Goal: Transaction & Acquisition: Purchase product/service

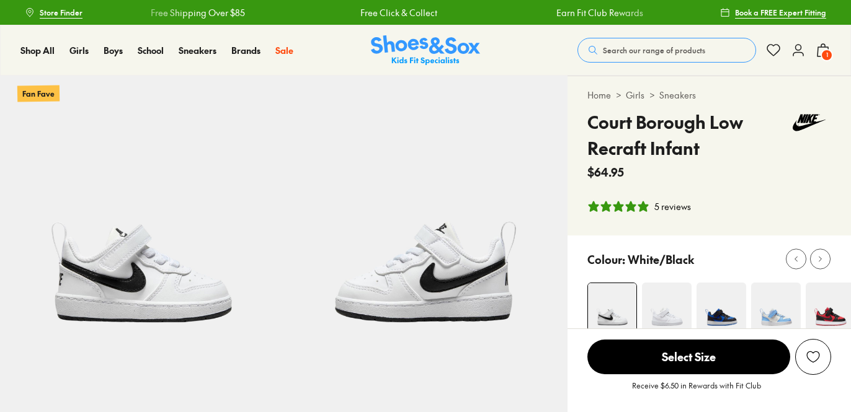
select select "*"
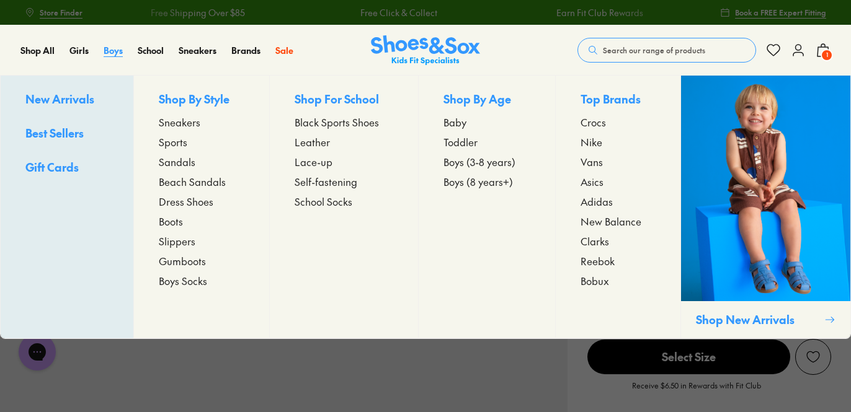
click at [109, 49] on span "Boys" at bounding box center [113, 50] width 19 height 12
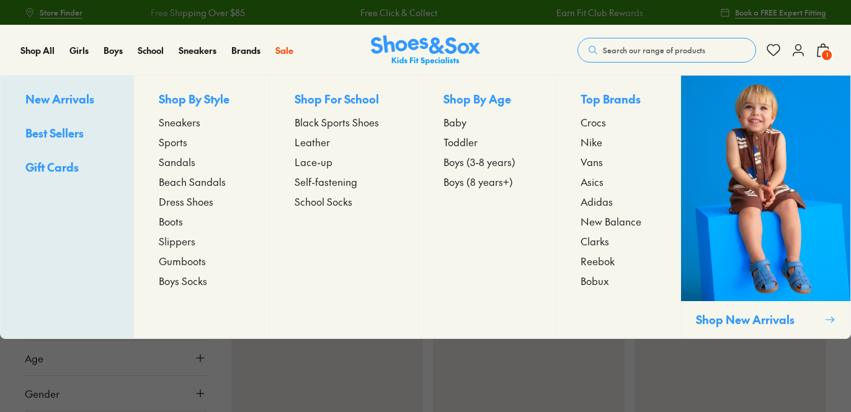
click at [458, 139] on span "Toddler" at bounding box center [460, 142] width 34 height 15
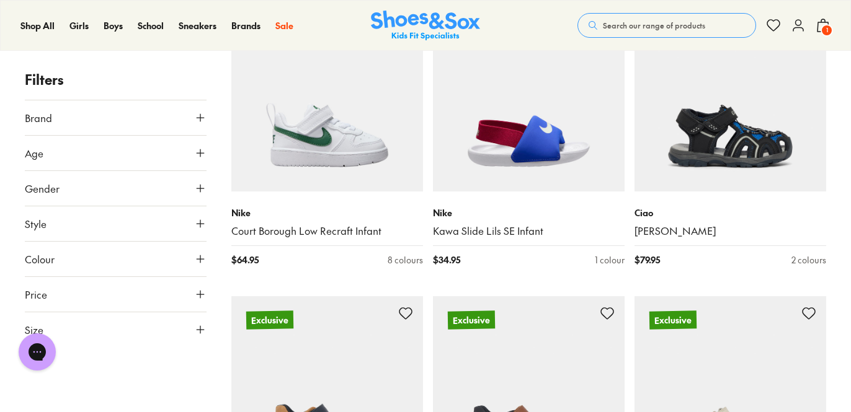
scroll to position [2055, 0]
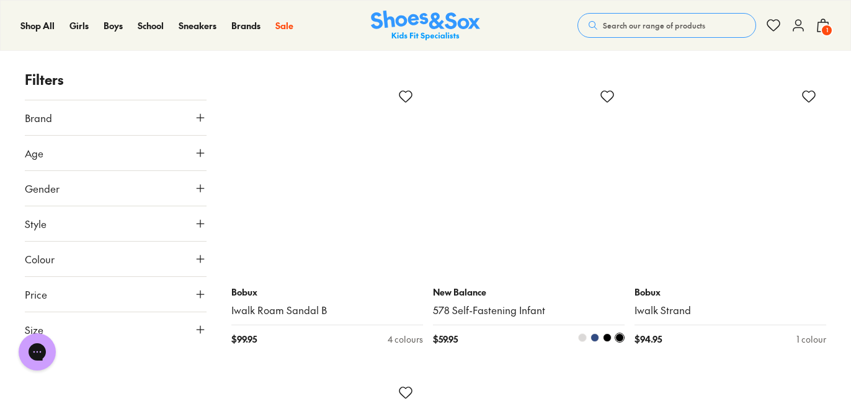
scroll to position [6249, 0]
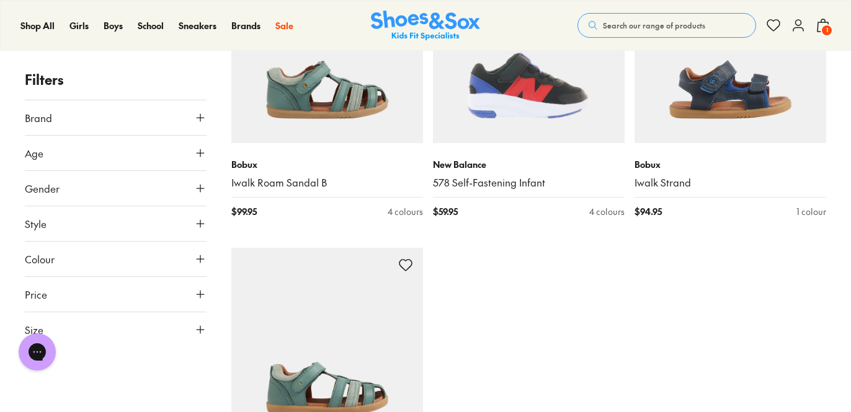
scroll to position [6511, 0]
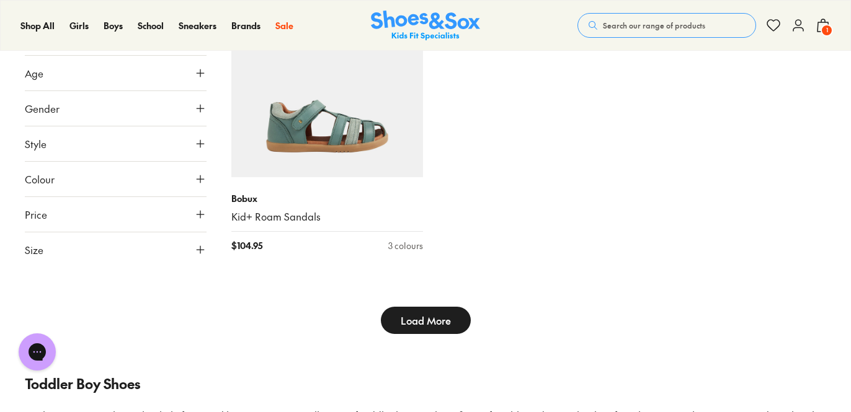
click at [450, 316] on button "Load More" at bounding box center [426, 320] width 90 height 27
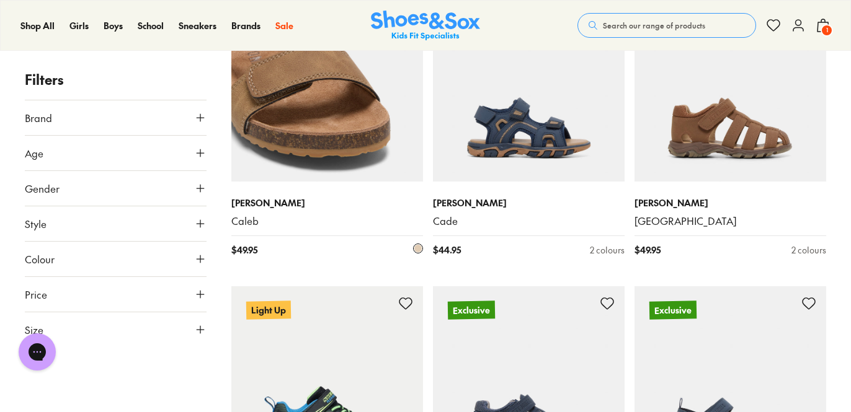
scroll to position [9247, 0]
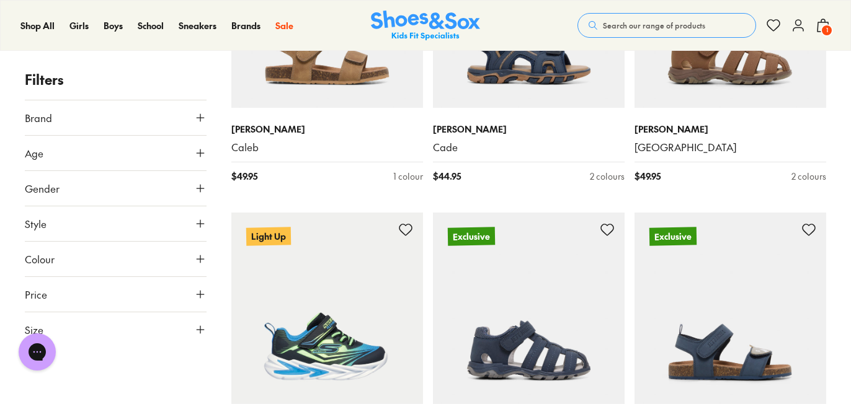
scroll to position [9687, 0]
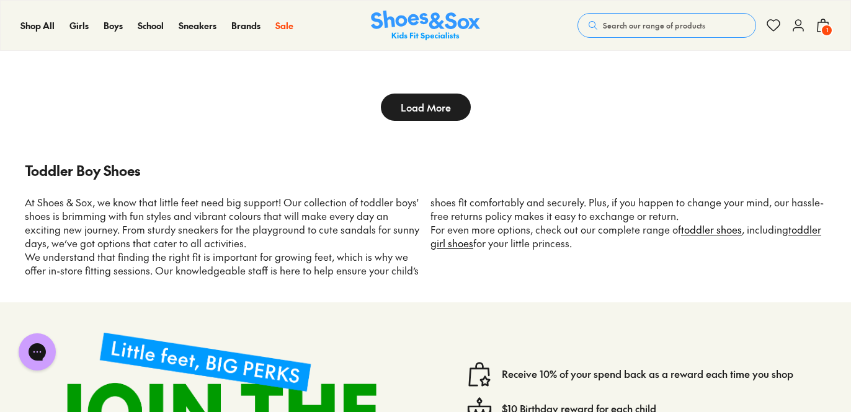
click at [449, 111] on span "Load More" at bounding box center [425, 107] width 50 height 15
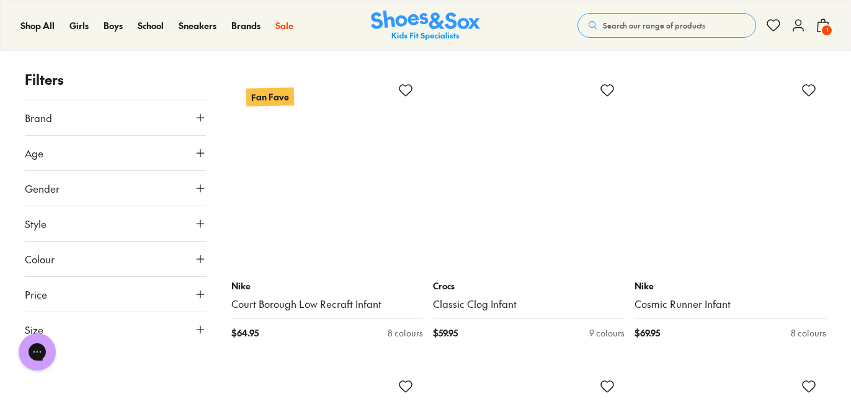
scroll to position [11758, 0]
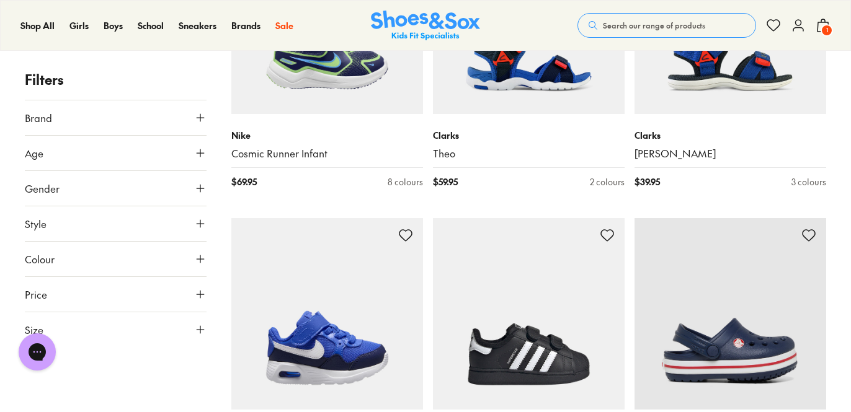
type input "***"
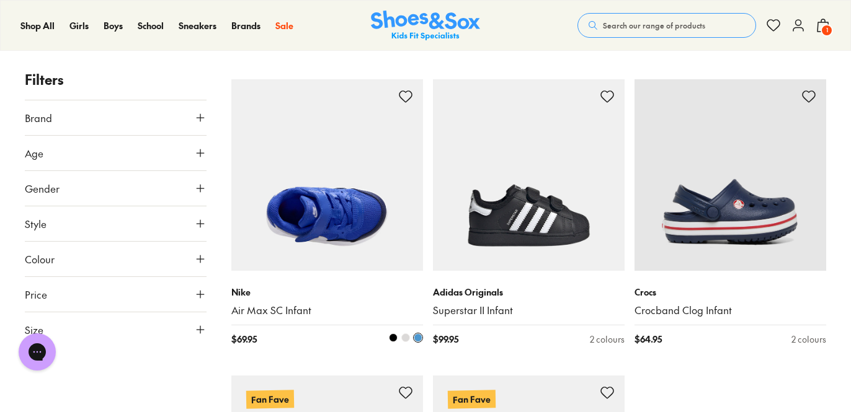
scroll to position [12386, 0]
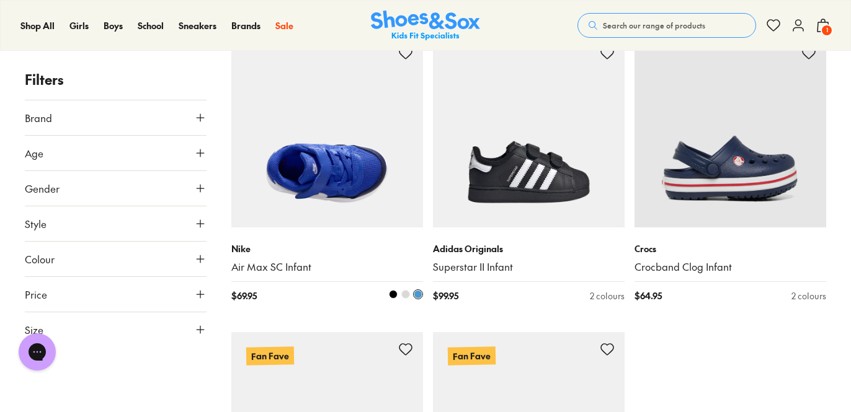
click at [268, 263] on link "Air Max SC Infant" at bounding box center [327, 267] width 192 height 14
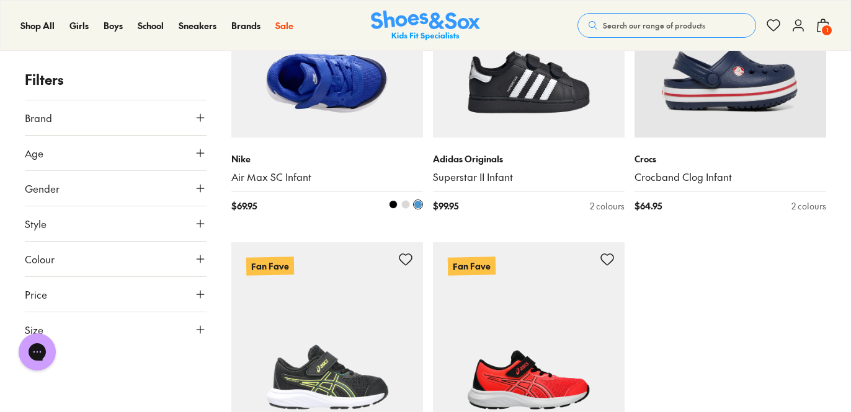
type input "***"
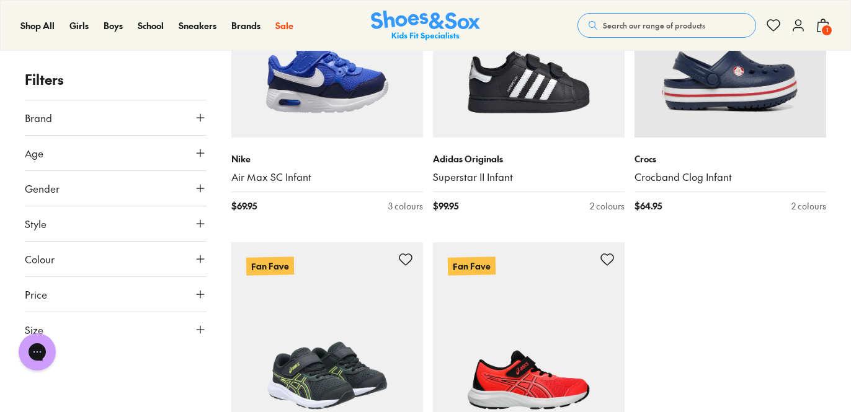
scroll to position [12690, 0]
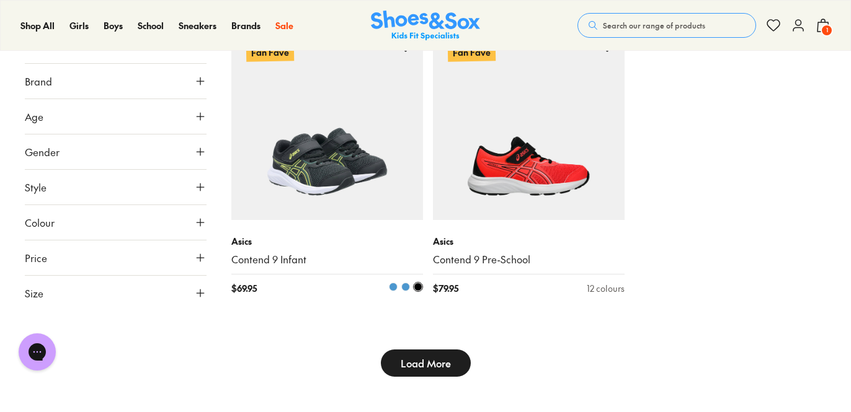
click at [335, 185] on img at bounding box center [327, 125] width 192 height 192
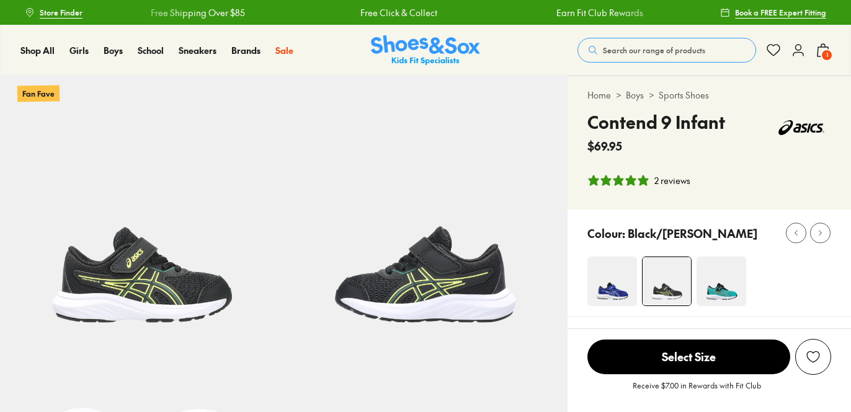
select select "*"
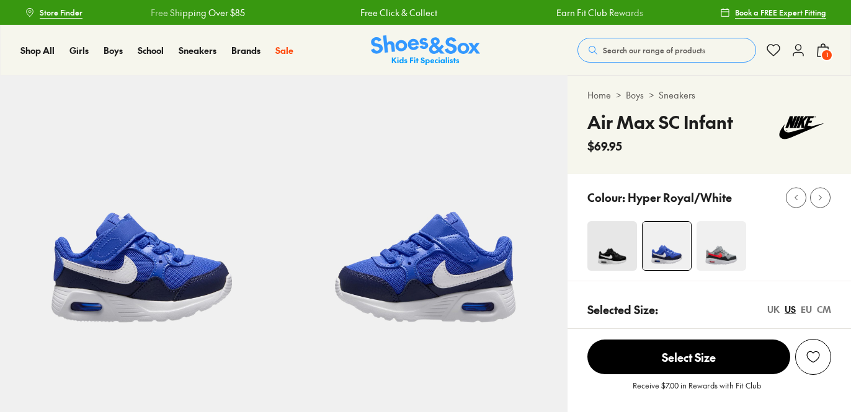
select select "*"
click at [713, 255] on img at bounding box center [721, 246] width 50 height 50
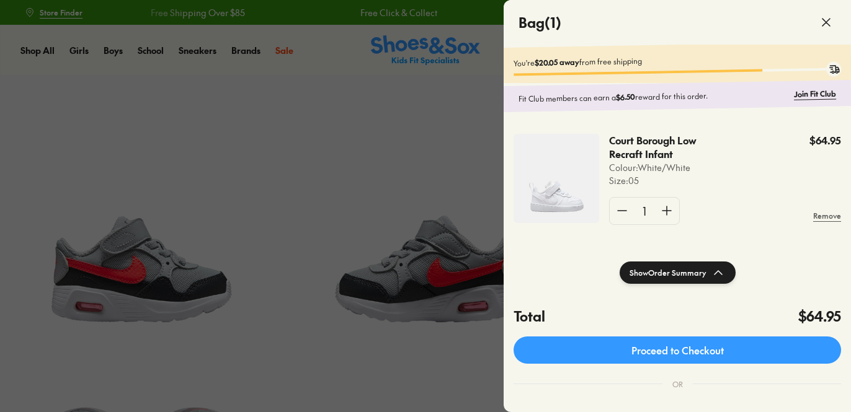
click at [294, 73] on div at bounding box center [425, 206] width 851 height 412
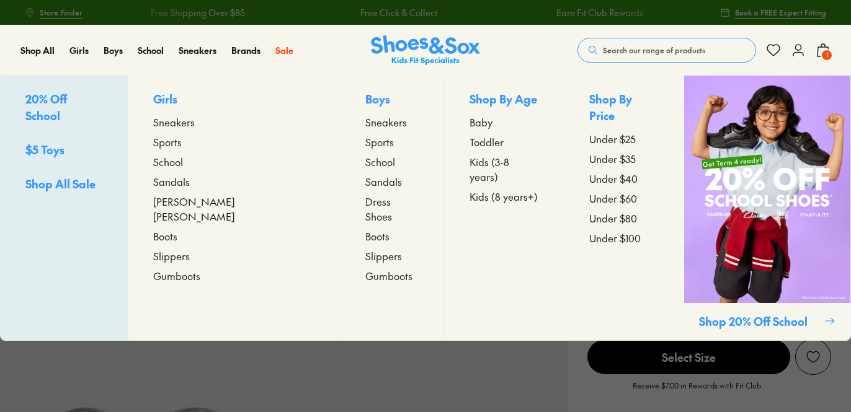
click at [469, 141] on span "Toddler" at bounding box center [486, 142] width 34 height 15
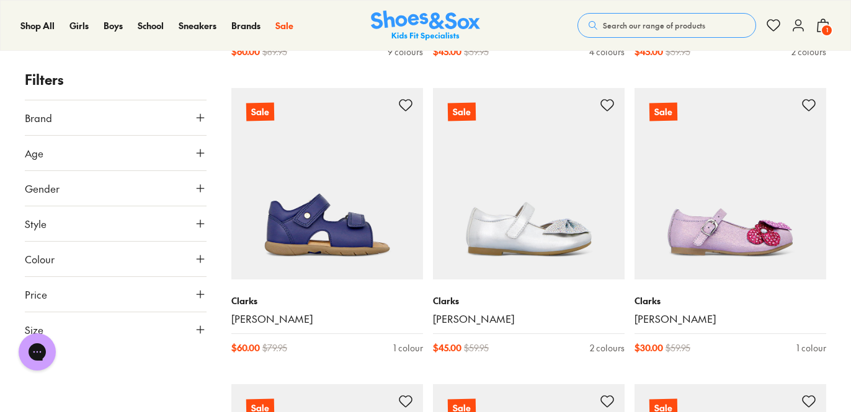
scroll to position [2534, 0]
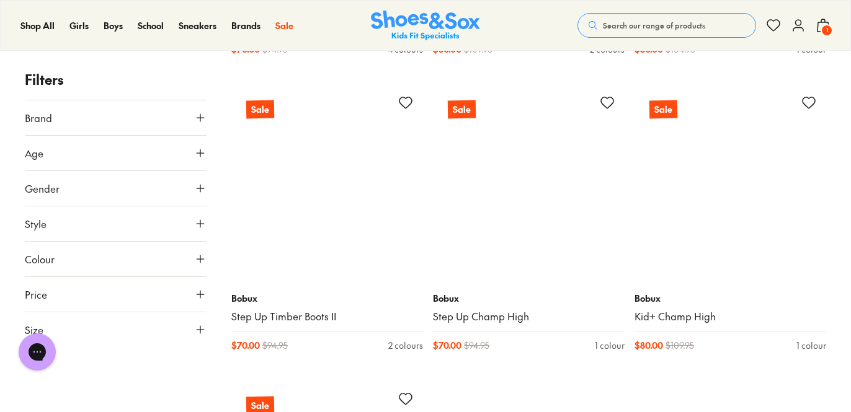
scroll to position [6245, 0]
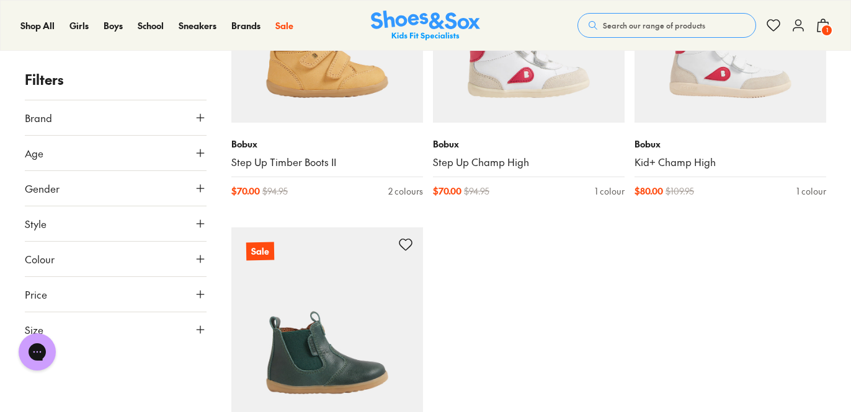
scroll to position [6356, 0]
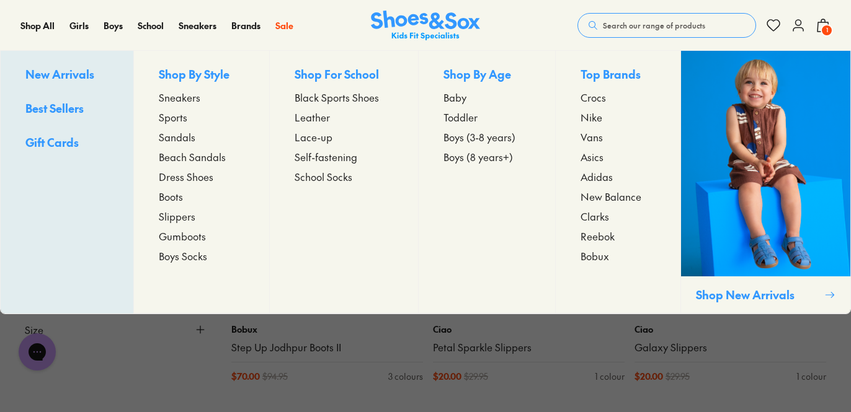
click at [184, 254] on span "Boys Socks" at bounding box center [183, 256] width 48 height 15
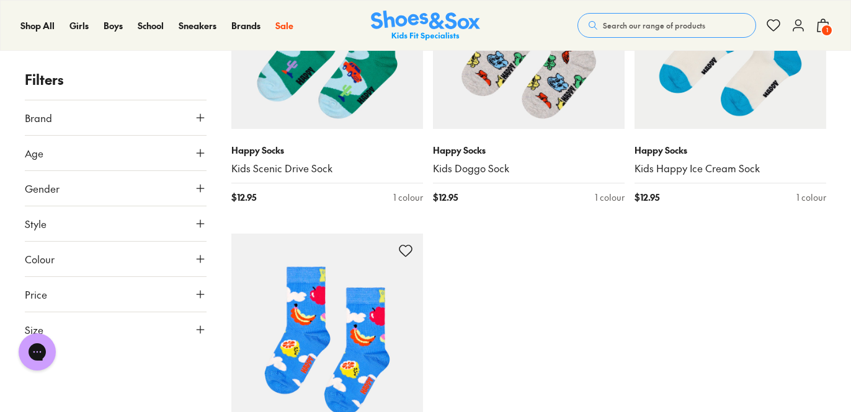
scroll to position [2390, 0]
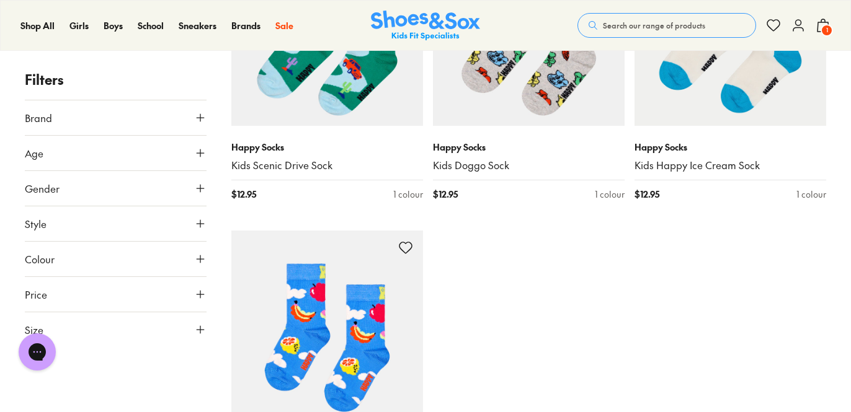
click at [824, 28] on span "1" at bounding box center [826, 30] width 12 height 12
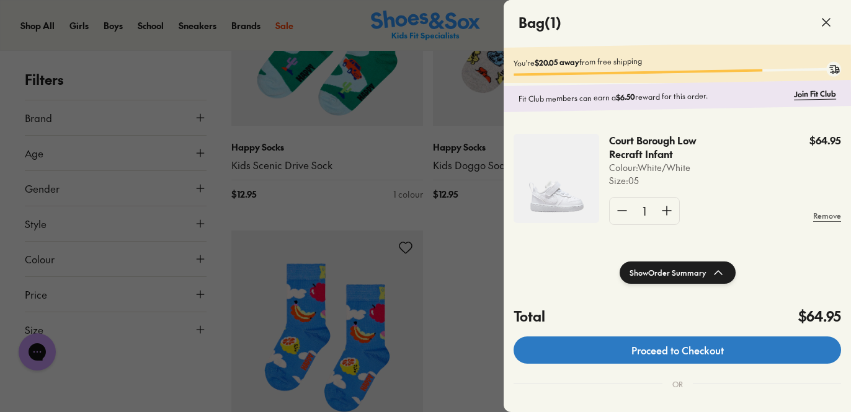
click at [651, 354] on link "Proceed to Checkout" at bounding box center [676, 350] width 327 height 27
